Goal: Find specific page/section: Find specific page/section

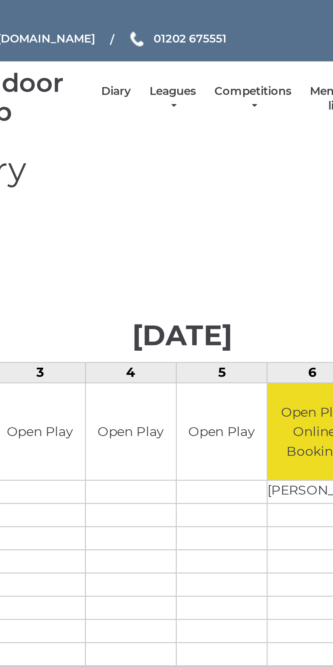
click at [167, 44] on link "Leagues" at bounding box center [163, 44] width 17 height 11
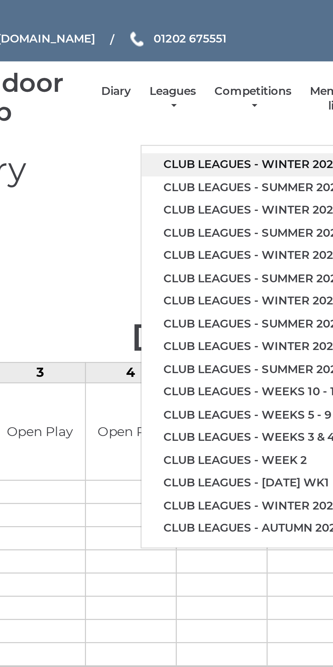
click at [212, 68] on link "Club leagues - Winter 2025/2026" at bounding box center [198, 68] width 93 height 9
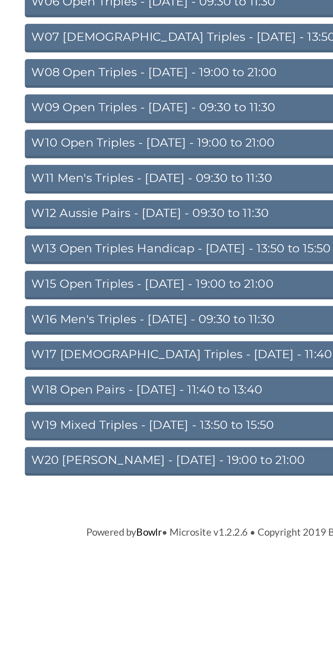
click at [178, 312] on link "W13 Open Triples Handicap - Thursday - 13:50 to 15:50" at bounding box center [166, 311] width 235 height 15
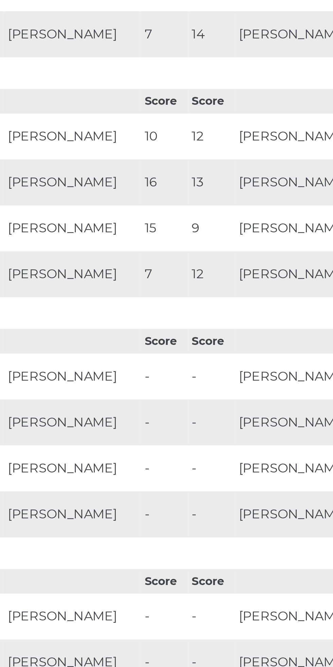
scroll to position [273, 0]
